Goal: Navigation & Orientation: Find specific page/section

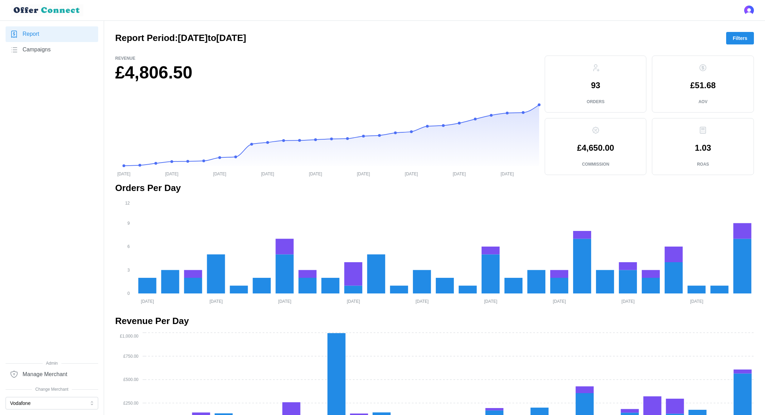
click at [58, 395] on div at bounding box center [52, 394] width 93 height 4
click at [54, 401] on button "Vodafone" at bounding box center [52, 402] width 93 height 12
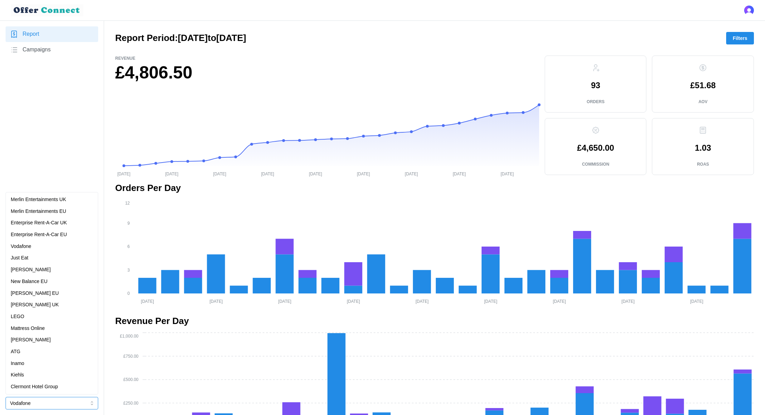
click at [51, 209] on p "Merlin Entertainments EU" at bounding box center [38, 211] width 55 height 8
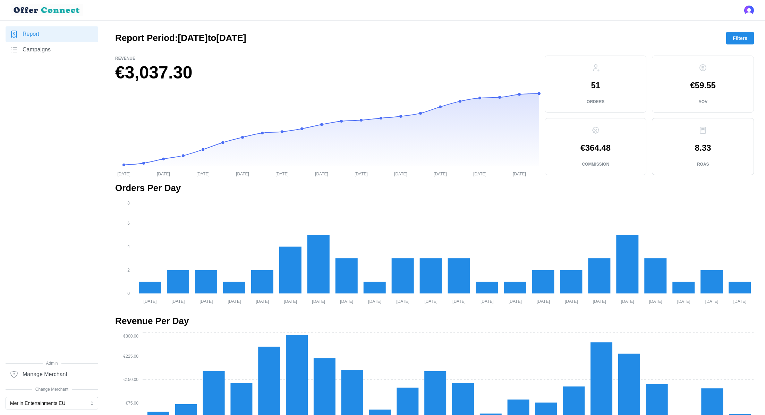
click at [49, 51] on span "Campaigns" at bounding box center [37, 49] width 28 height 9
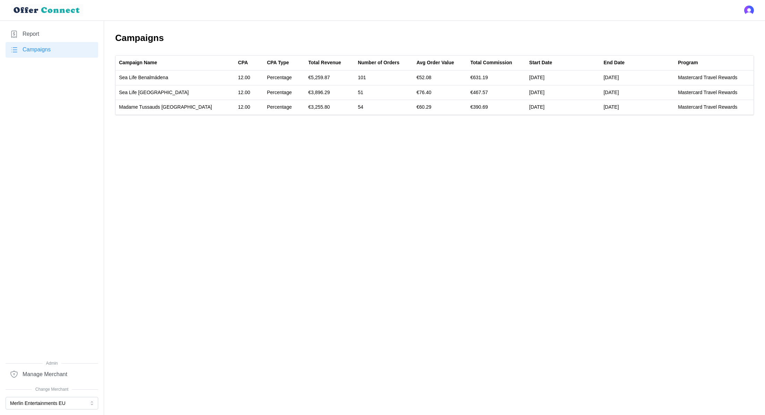
click at [41, 36] on link "Report" at bounding box center [52, 34] width 93 height 16
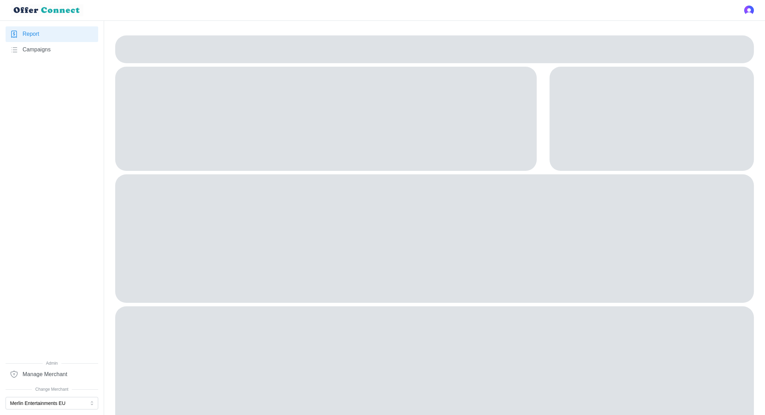
click at [19, 36] on link "Report" at bounding box center [52, 34] width 93 height 16
